Goal: Transaction & Acquisition: Download file/media

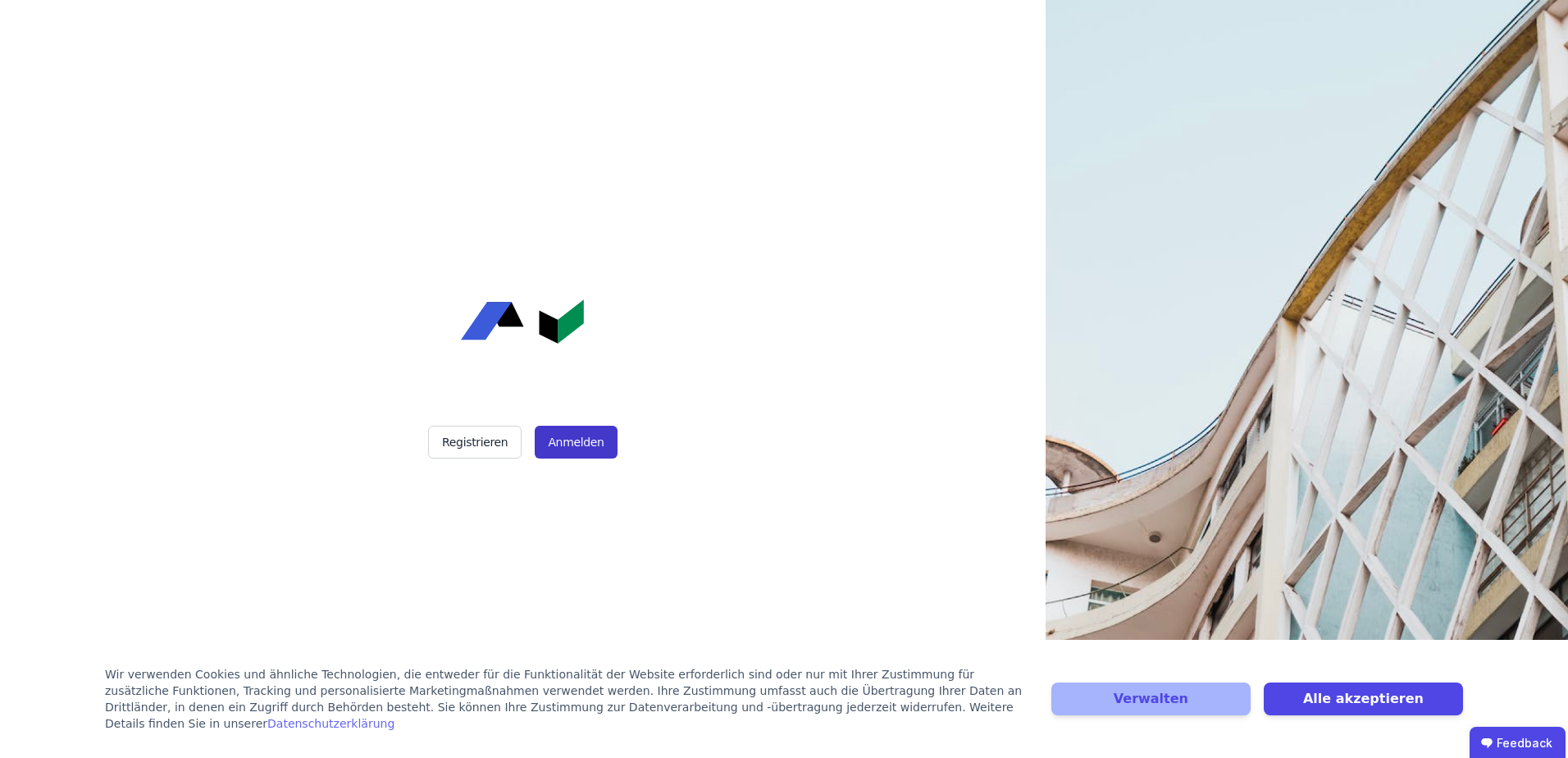
click at [563, 448] on button "Anmelden" at bounding box center [575, 442] width 82 height 33
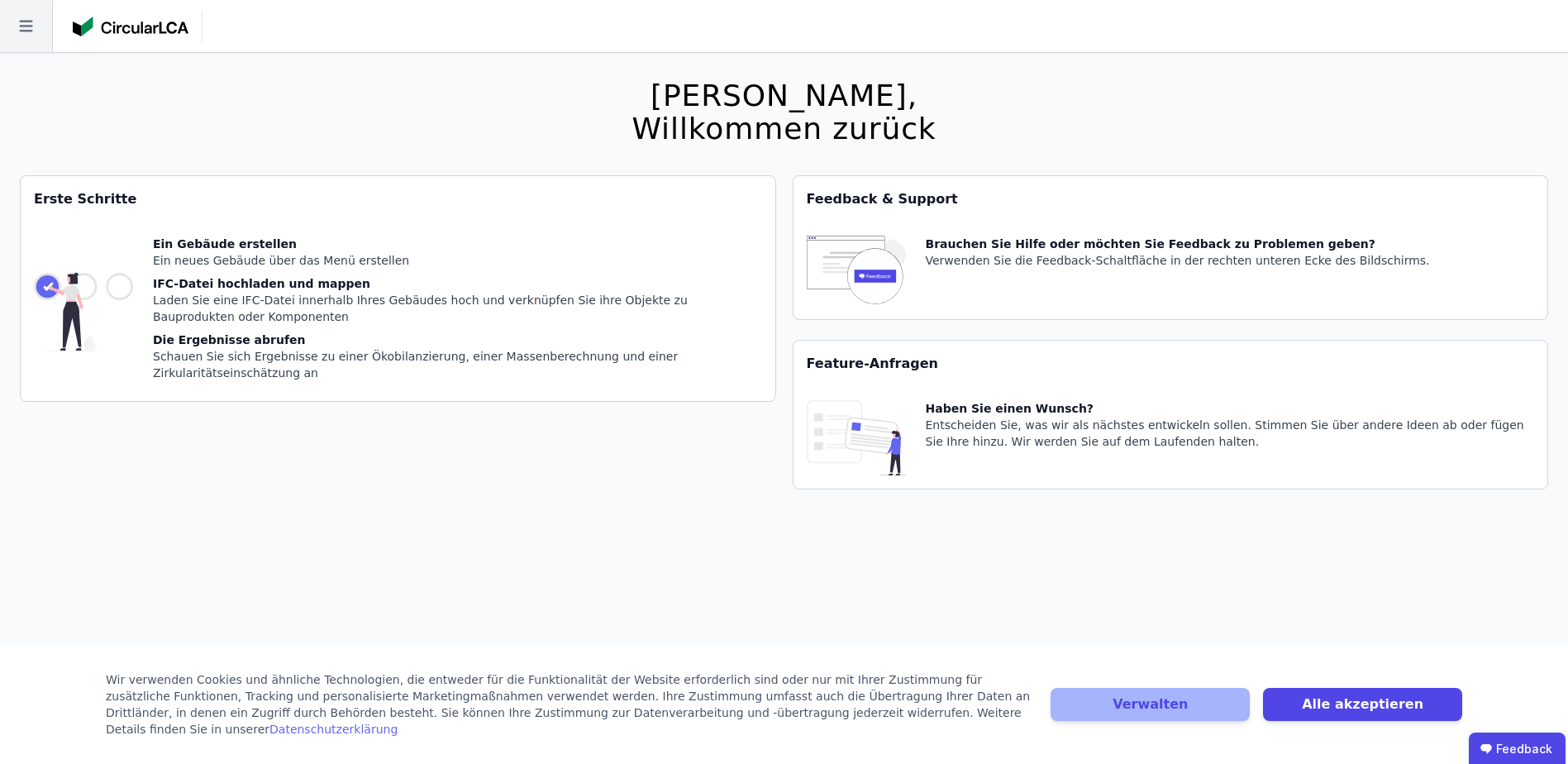
click at [29, 29] on icon at bounding box center [26, 26] width 52 height 52
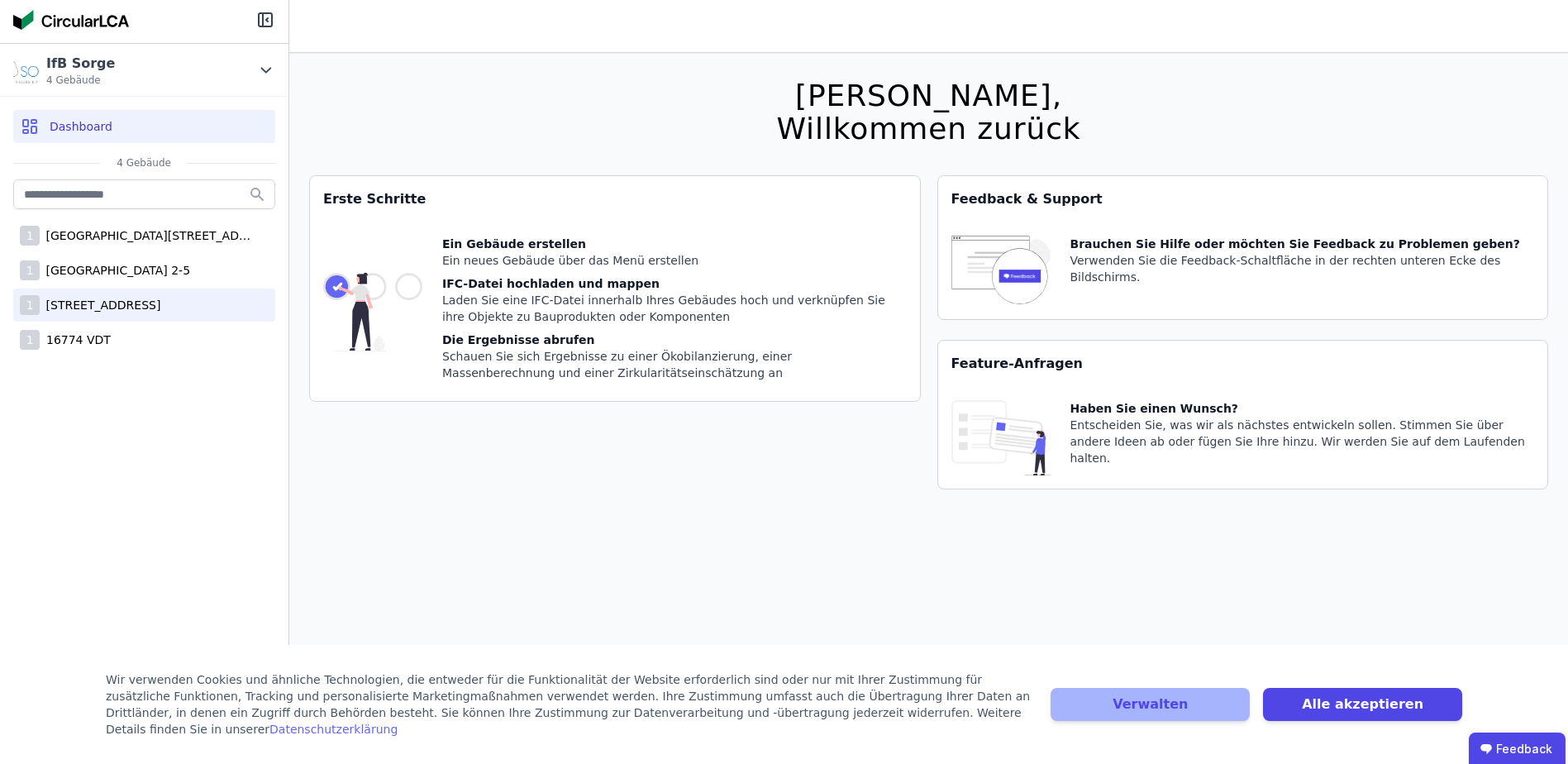
click at [139, 301] on div "[STREET_ADDRESS]" at bounding box center [100, 304] width 121 height 16
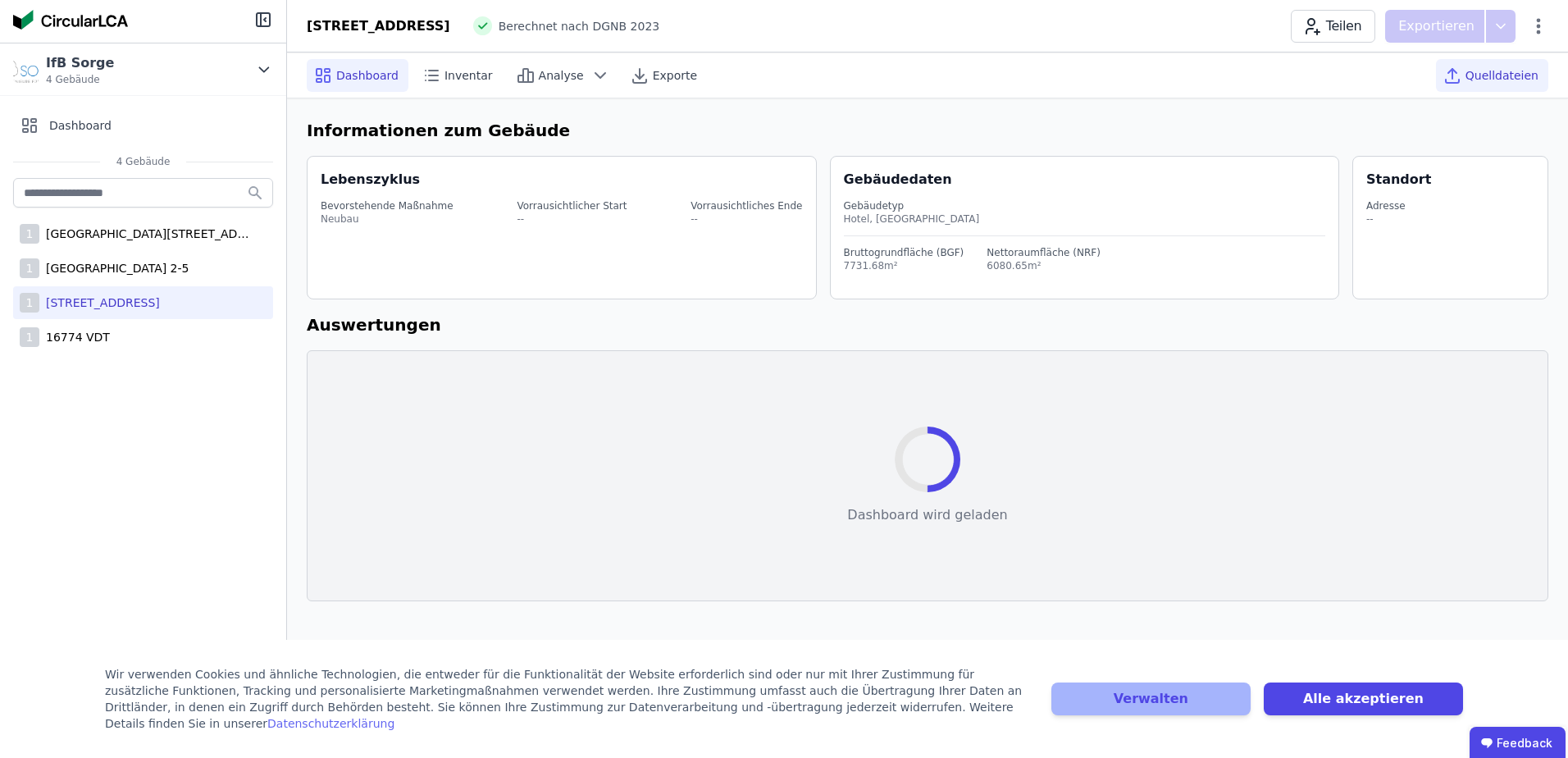
select select "*"
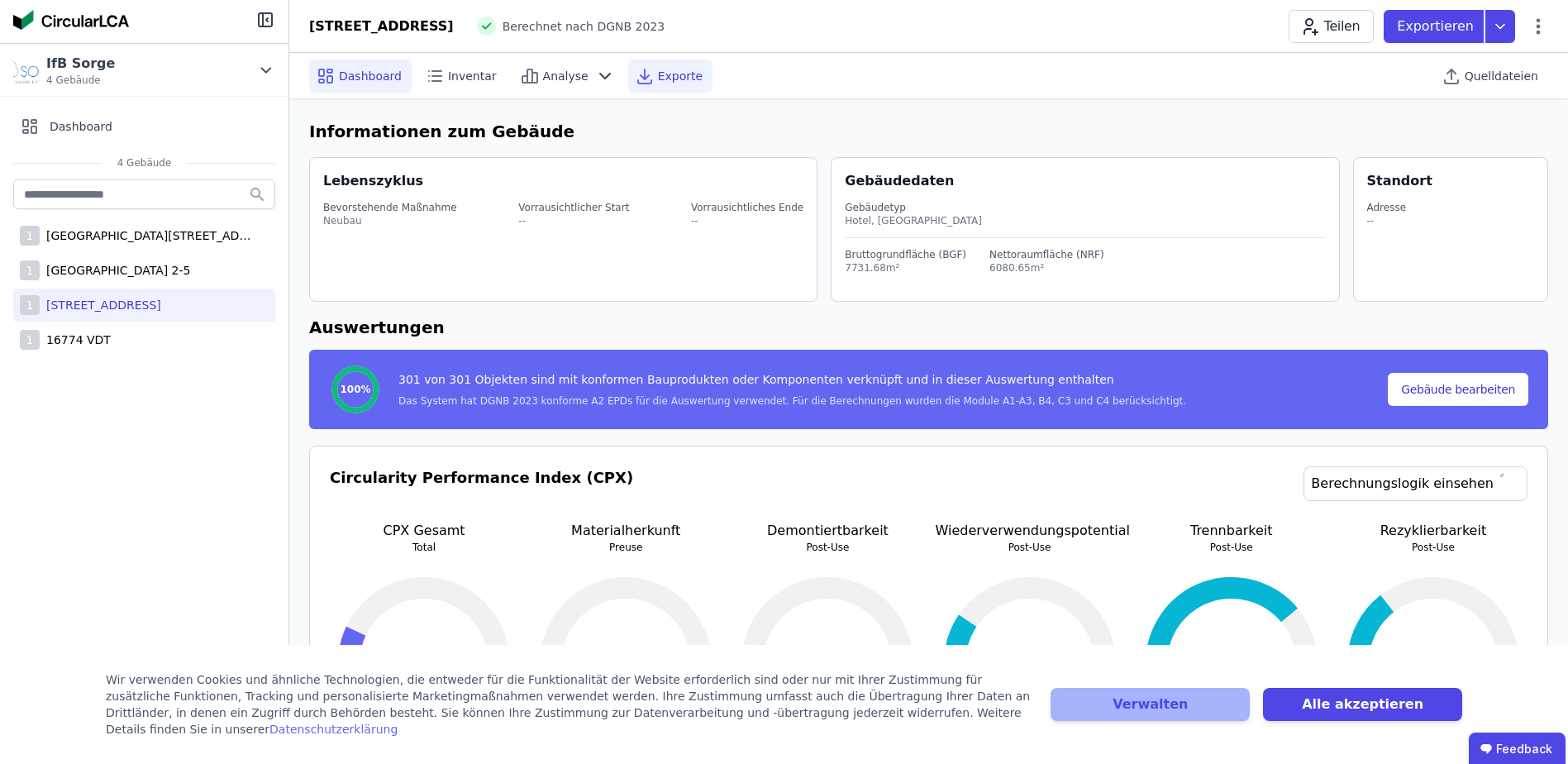
click at [662, 74] on span "Exporte" at bounding box center [680, 76] width 45 height 16
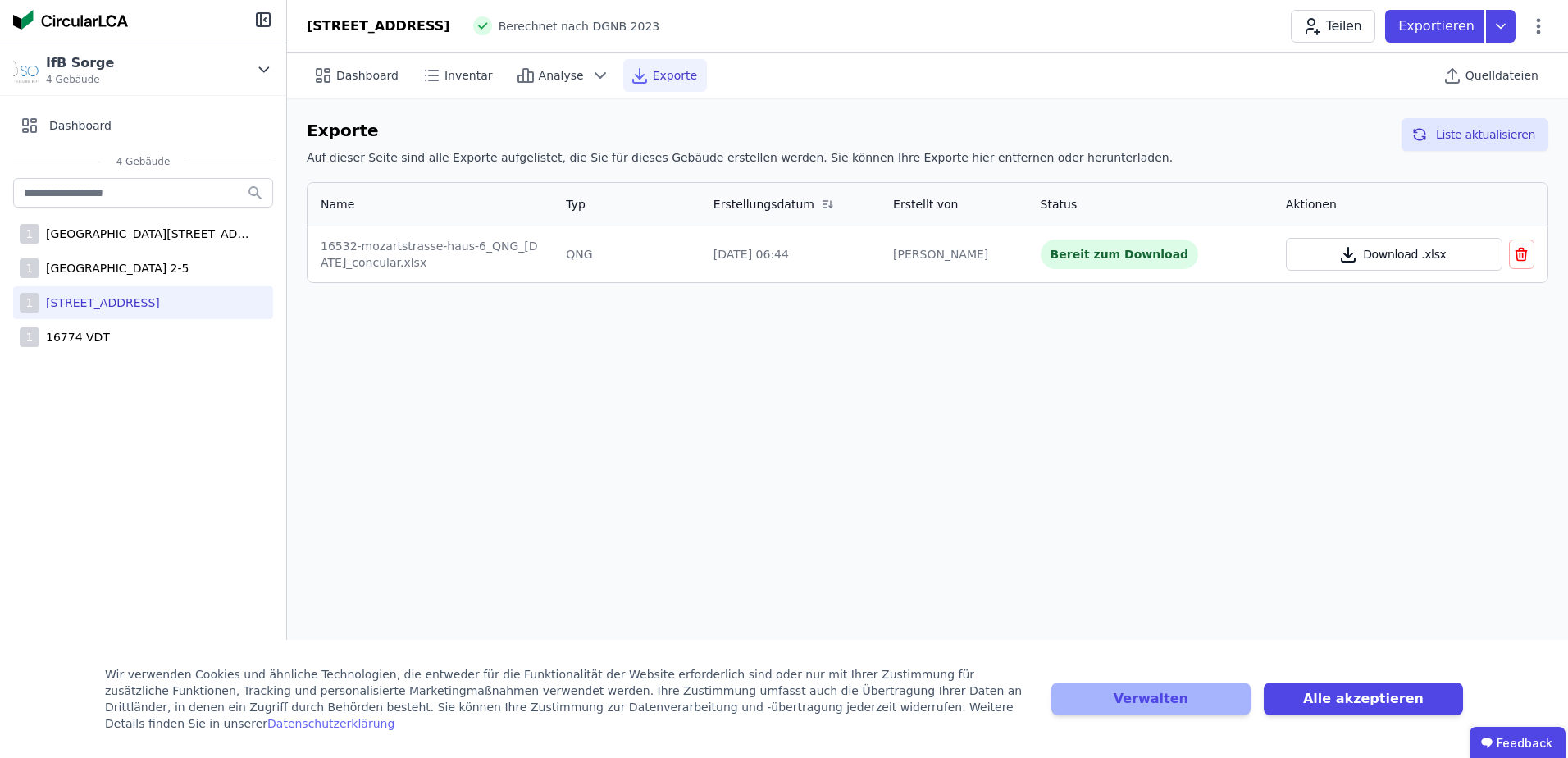
click at [1369, 252] on button "Download .xlsx" at bounding box center [1394, 254] width 216 height 33
click at [1296, 701] on button "Alle akzeptieren" at bounding box center [1364, 699] width 199 height 33
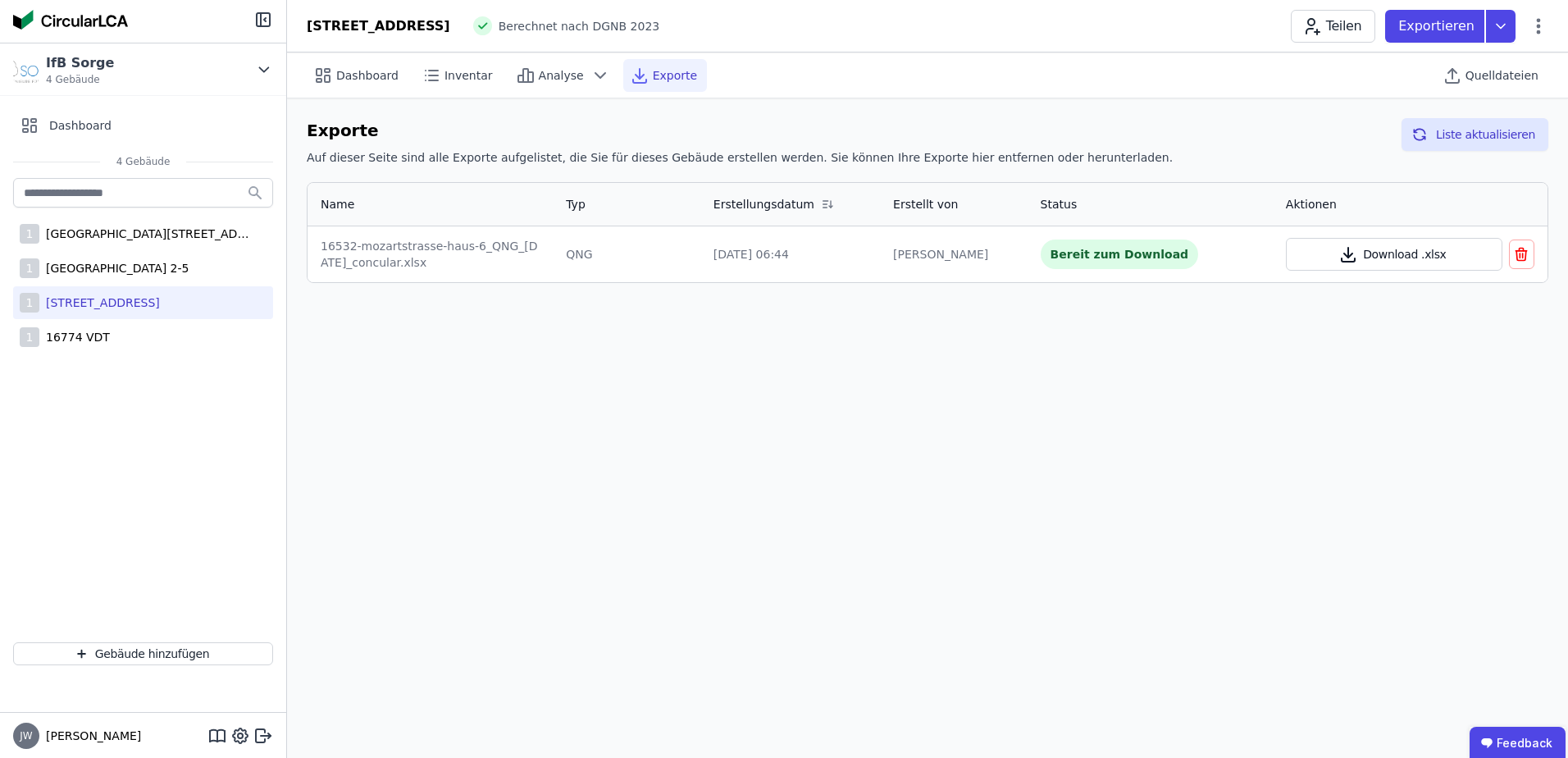
click at [1398, 256] on button "Download .xlsx" at bounding box center [1394, 254] width 216 height 33
click at [917, 364] on div "Dashboard Inventar Analyse Exporte Quelldateien Exporte Auf dieser Seite sind a…" at bounding box center [927, 405] width 1281 height 705
